Goal: Task Accomplishment & Management: Complete application form

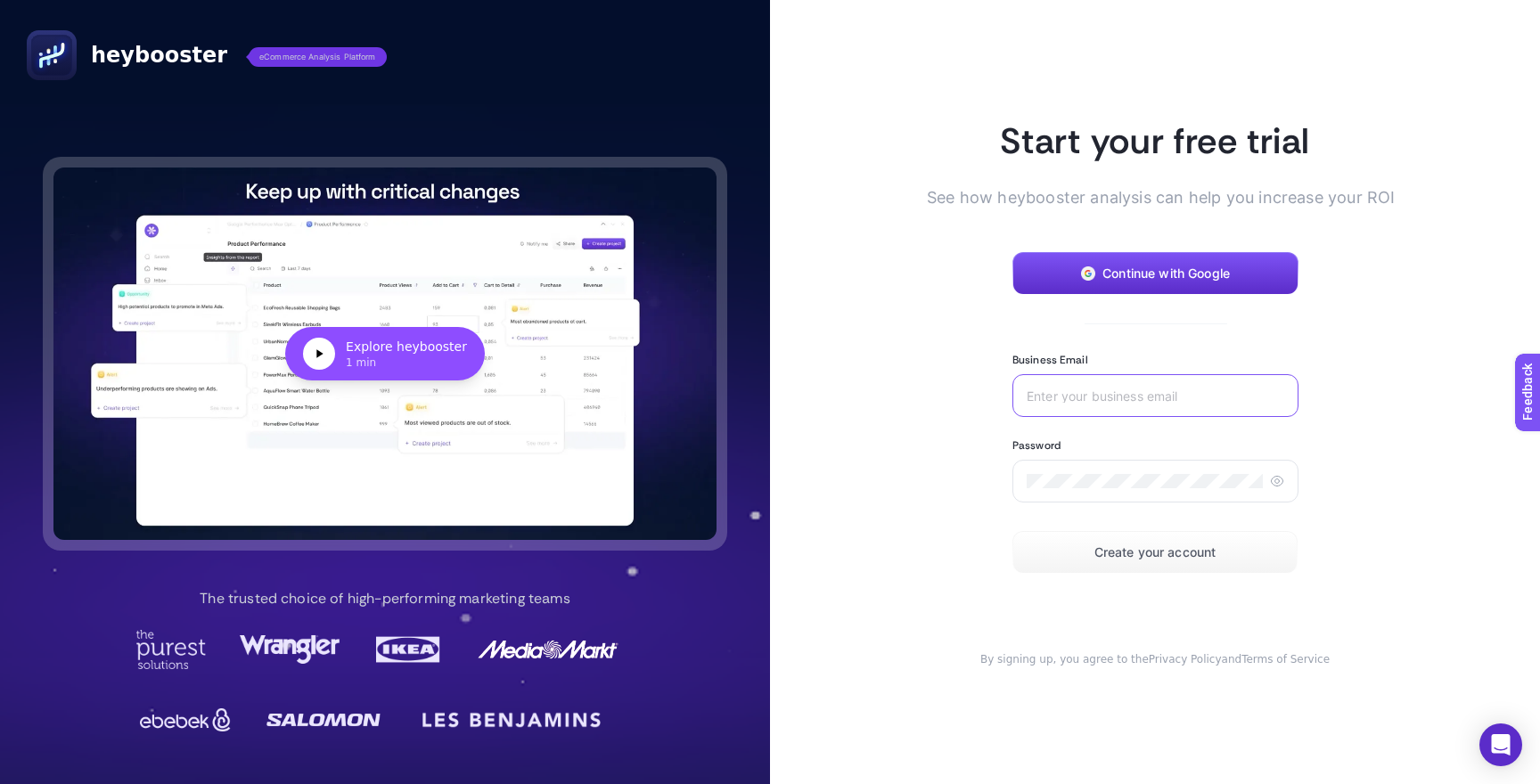
click at [1099, 397] on input "Business Email" at bounding box center [1155, 396] width 257 height 15
click at [1187, 264] on button "Continue with Google" at bounding box center [1155, 273] width 287 height 43
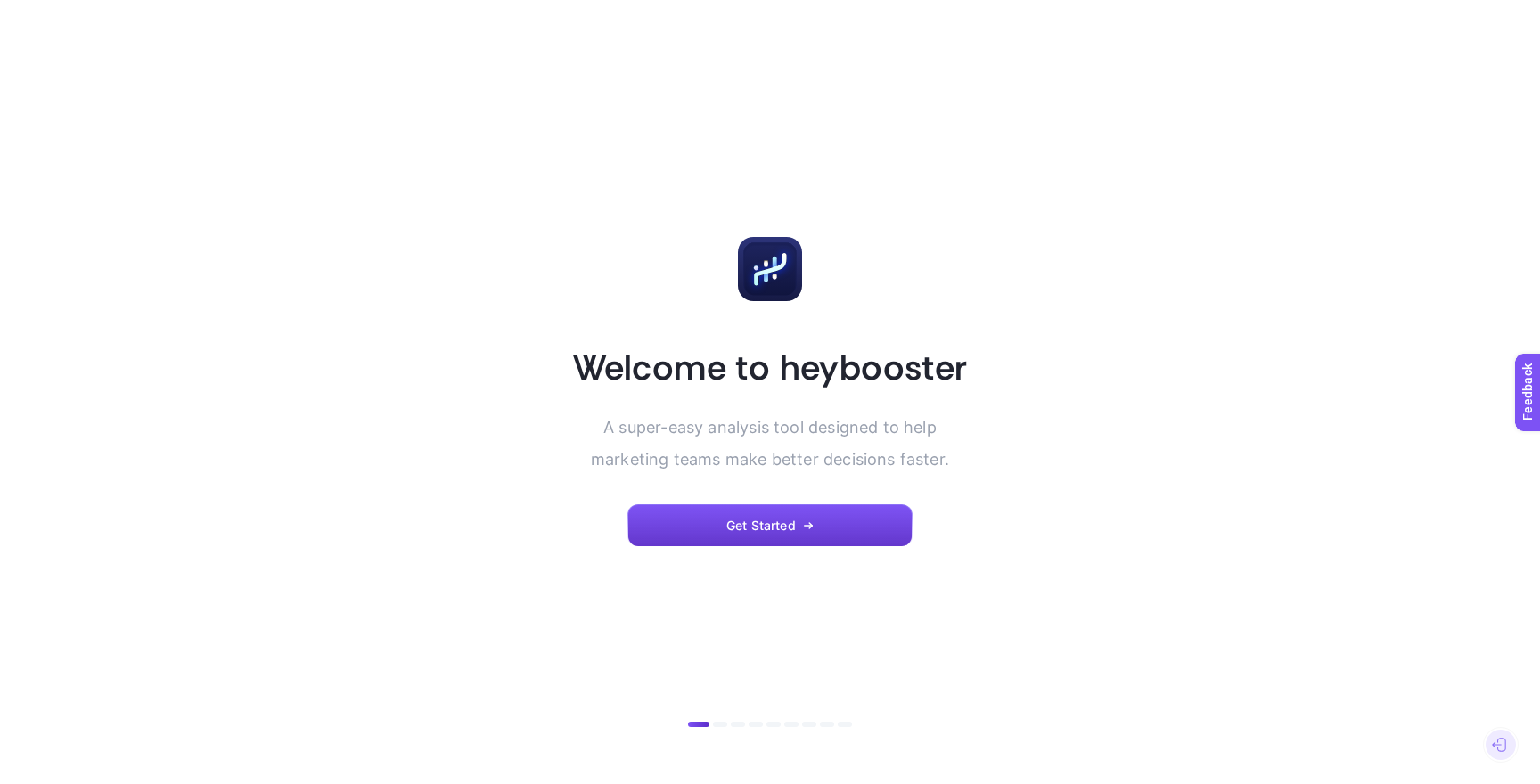
click at [744, 525] on span "Get Started" at bounding box center [761, 526] width 69 height 15
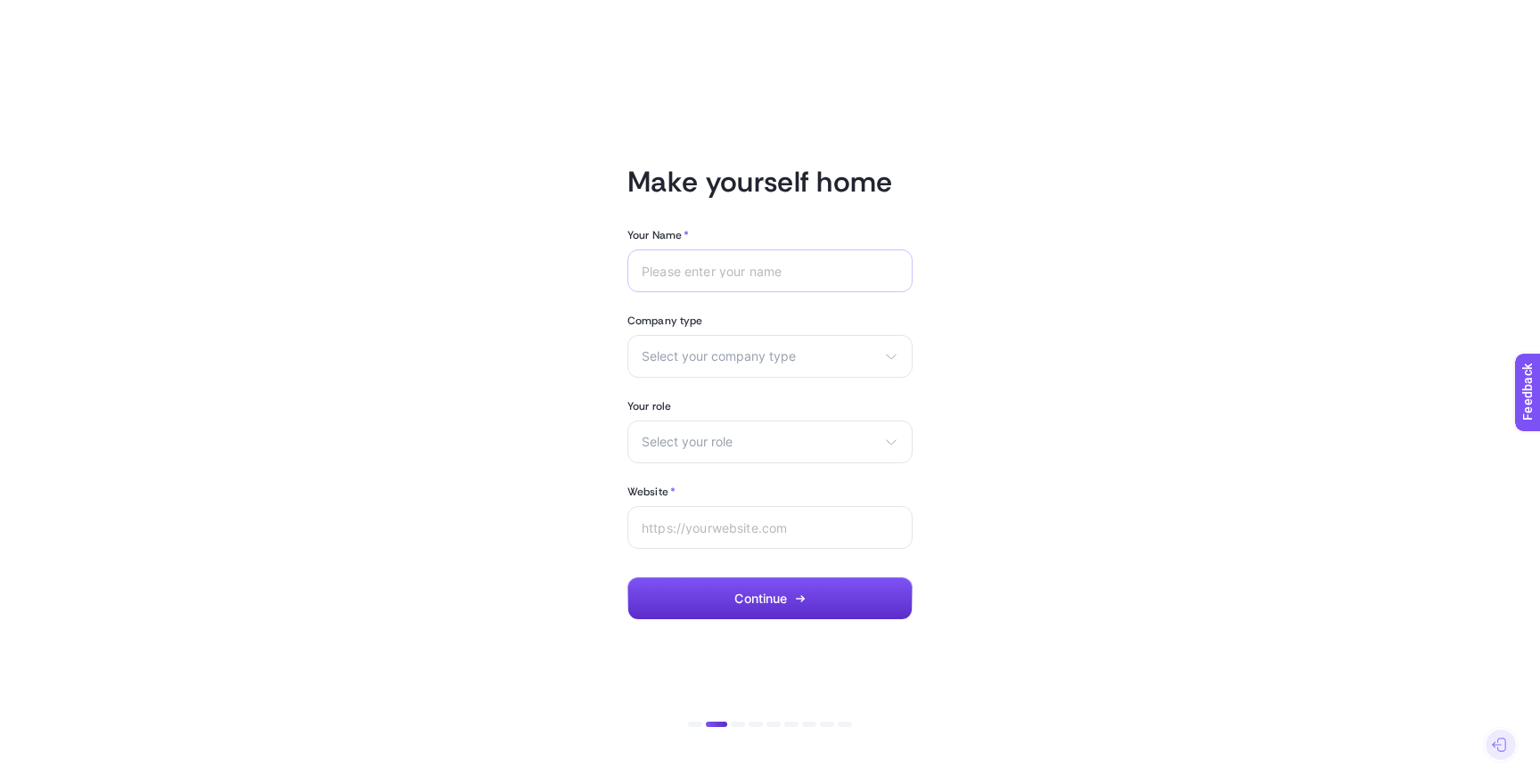
click at [783, 252] on div at bounding box center [770, 270] width 286 height 43
click at [770, 268] on input "Your Name *" at bounding box center [770, 271] width 257 height 15
click at [755, 187] on h1 "Make yourself home" at bounding box center [770, 181] width 286 height 35
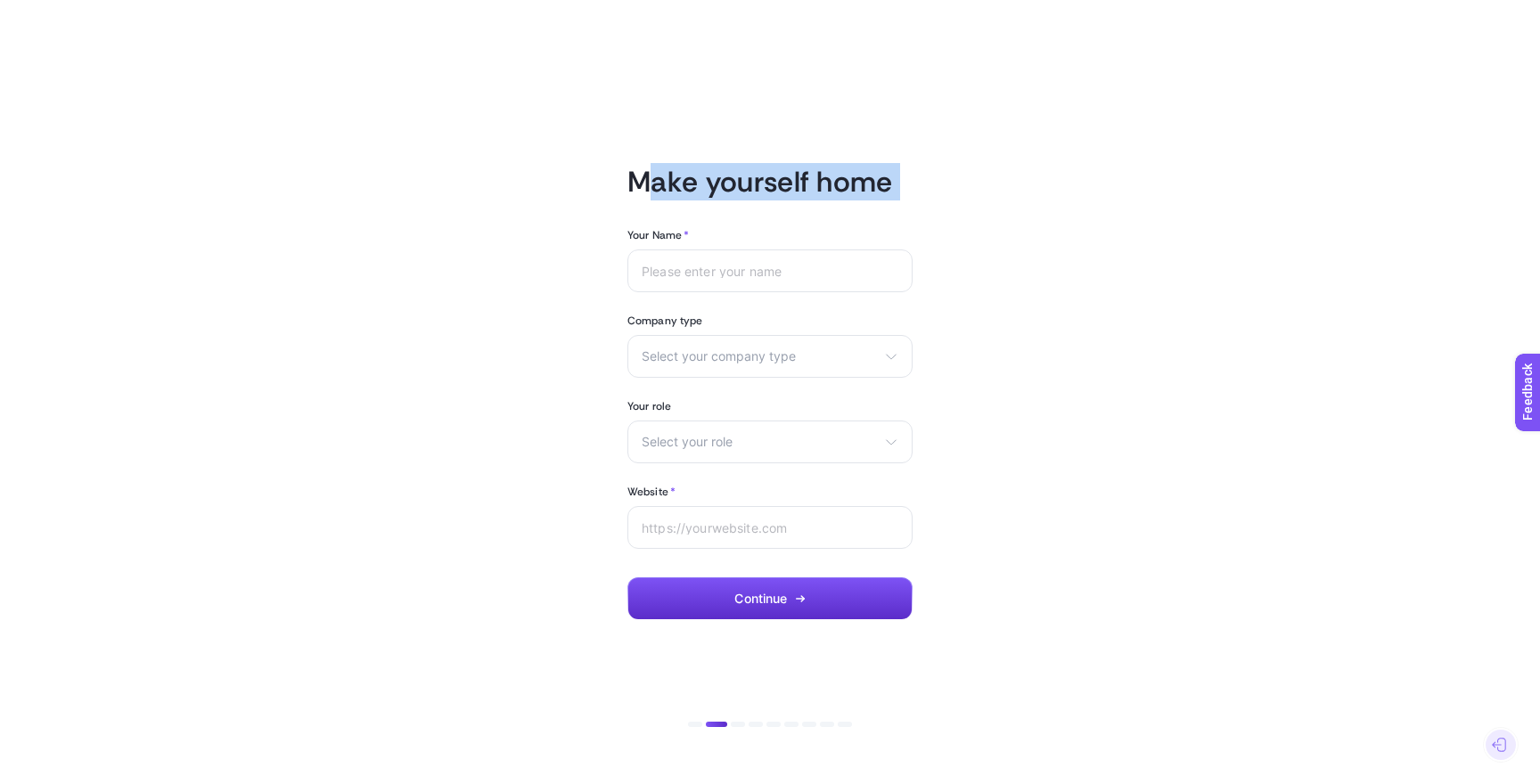
click at [737, 166] on body "Make yourself home Your Name * Company type Select your company type eCommerce …" at bounding box center [770, 468] width 1540 height 938
click at [861, 126] on article "Make yourself home Your Name * Company type Select your company type eCommerce …" at bounding box center [770, 392] width 1241 height 741
